Goal: Use online tool/utility

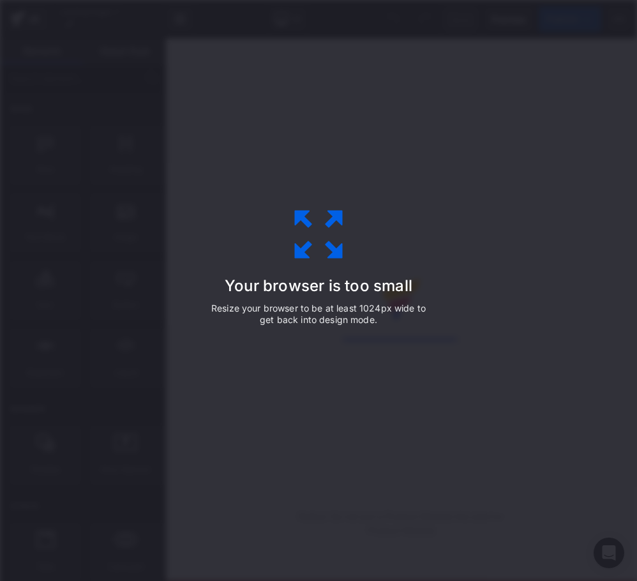
click at [316, 165] on div "Your browser is too small Resize your browser to be at least 1024px wide to get…" at bounding box center [318, 290] width 287 height 255
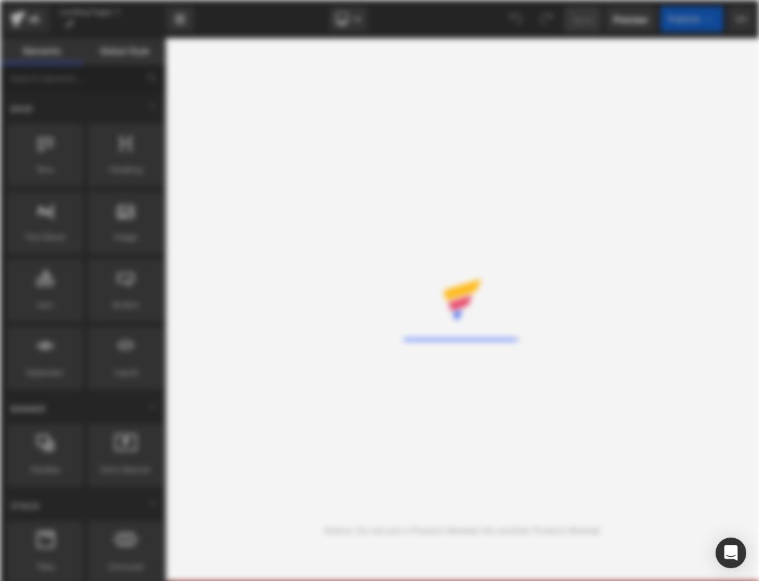
click at [340, 176] on div "Rendering Content" at bounding box center [379, 290] width 759 height 581
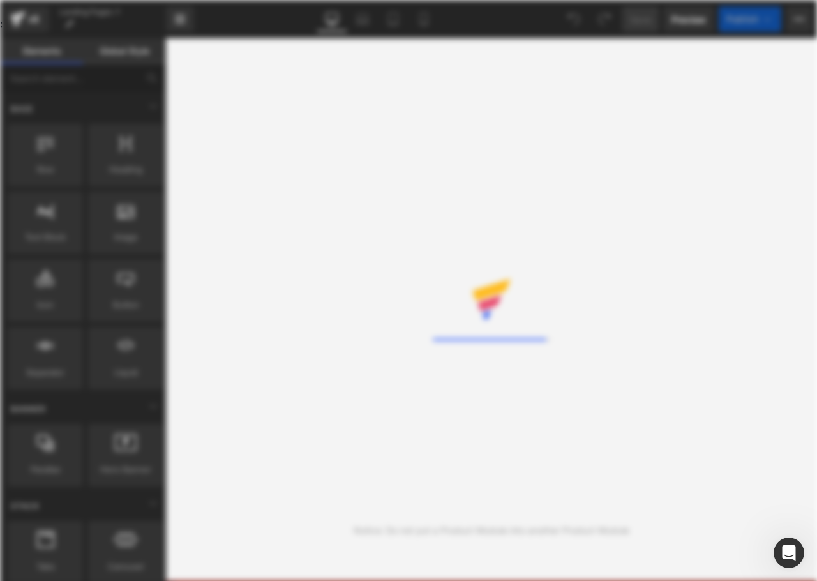
click at [312, 253] on div "Rendering Content" at bounding box center [408, 290] width 817 height 581
